Goal: Find specific page/section

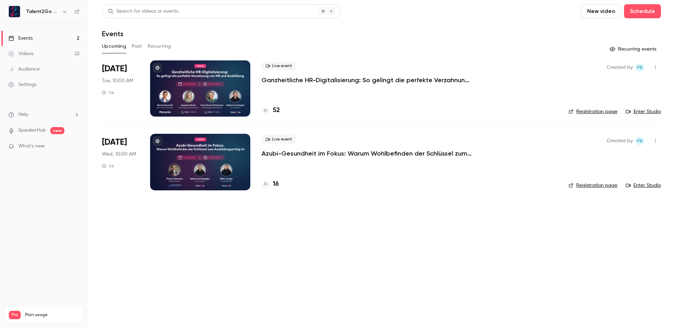
click at [533, 51] on div "Upcoming Past Recurring" at bounding box center [381, 46] width 559 height 11
click at [526, 48] on div "Upcoming Past Recurring" at bounding box center [381, 46] width 559 height 11
